Goal: Task Accomplishment & Management: Manage account settings

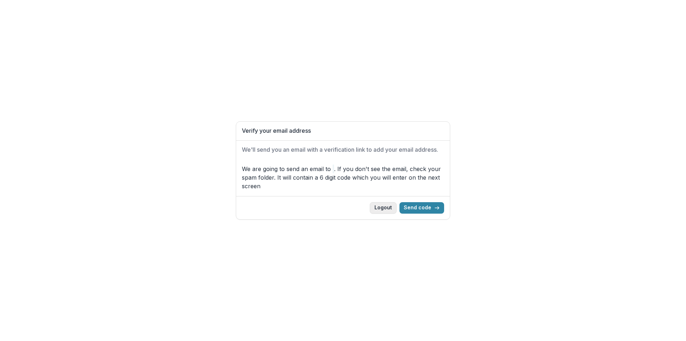
click at [389, 209] on button "Logout" at bounding box center [383, 207] width 27 height 11
click at [394, 206] on button "Logout" at bounding box center [383, 207] width 27 height 11
click at [390, 208] on button "Logout" at bounding box center [383, 207] width 27 height 11
click at [423, 209] on button "Send code" at bounding box center [422, 207] width 45 height 11
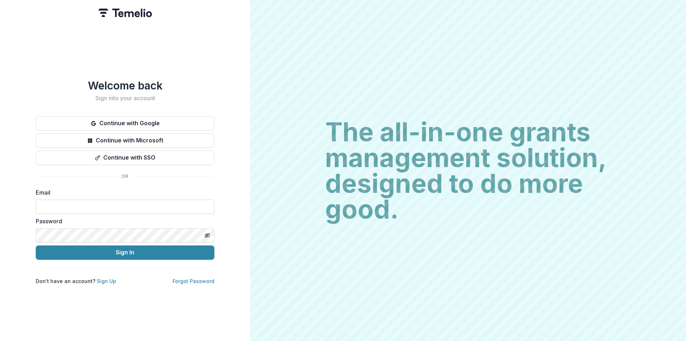
click at [75, 199] on input at bounding box center [125, 206] width 179 height 14
click at [103, 201] on input at bounding box center [125, 206] width 179 height 14
paste input "**********"
type input "**********"
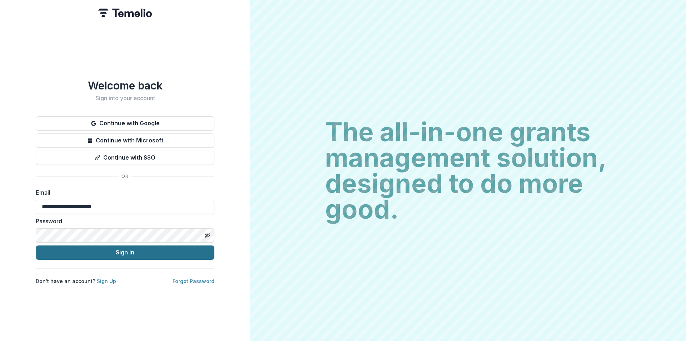
click at [149, 250] on button "Sign In" at bounding box center [125, 252] width 179 height 14
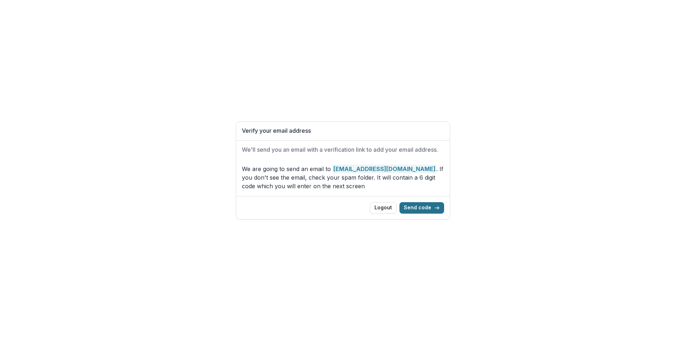
click at [423, 206] on button "Send code" at bounding box center [422, 207] width 45 height 11
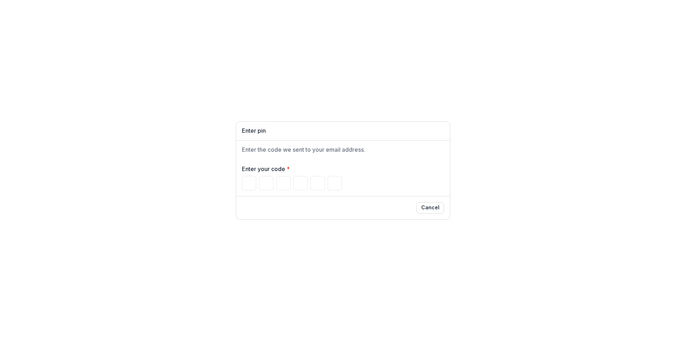
click at [185, 145] on div "Enter pin Enter the code we sent to your email address. Enter your code * Cancel" at bounding box center [343, 170] width 686 height 341
click at [247, 185] on input "Please enter your pin code" at bounding box center [249, 183] width 14 height 14
type input "*"
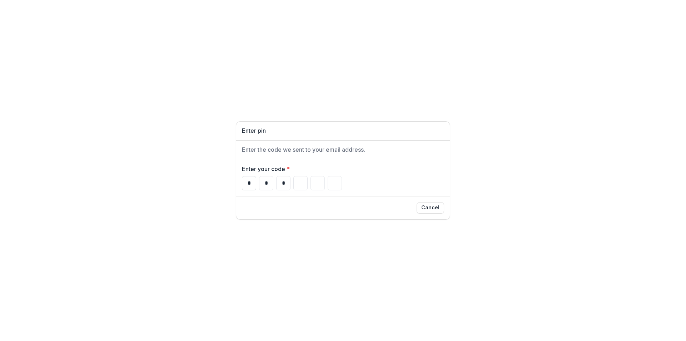
type input "*"
